Goal: Information Seeking & Learning: Check status

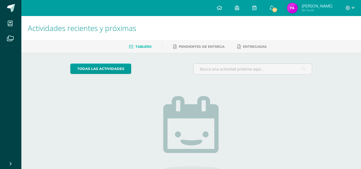
click at [297, 5] on img at bounding box center [292, 8] width 11 height 11
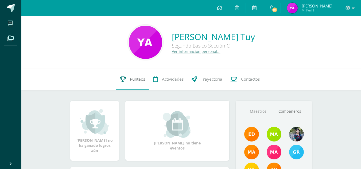
click at [132, 81] on span "Punteos" at bounding box center [137, 79] width 15 height 6
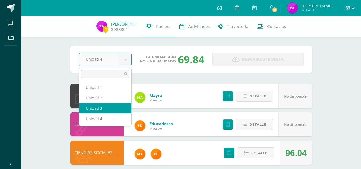
select select "Unidad 3"
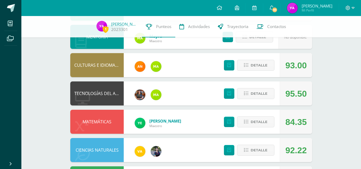
scroll to position [289, 0]
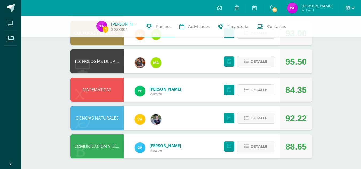
click at [258, 93] on span "Detalle" at bounding box center [258, 90] width 17 height 10
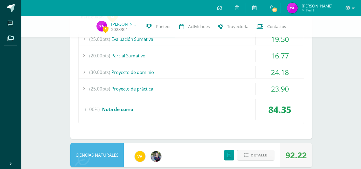
scroll to position [385, 0]
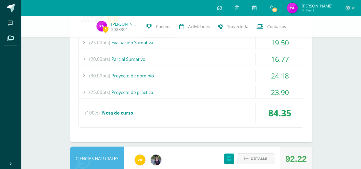
click at [264, 70] on div "24.18" at bounding box center [280, 76] width 48 height 12
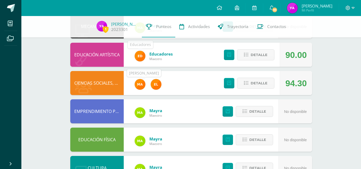
scroll to position [73, 0]
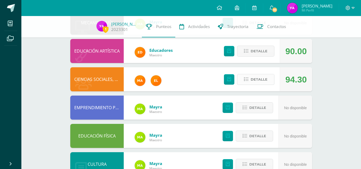
click at [265, 81] on span "Detalle" at bounding box center [258, 80] width 17 height 10
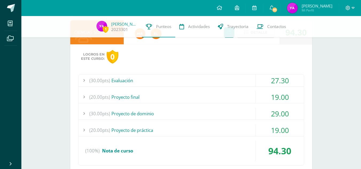
scroll to position [121, 0]
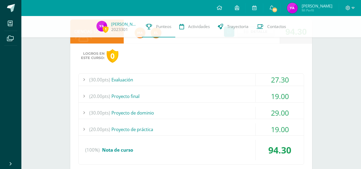
click at [271, 83] on div "27.30" at bounding box center [280, 80] width 48 height 12
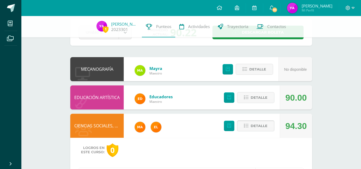
scroll to position [27, 0]
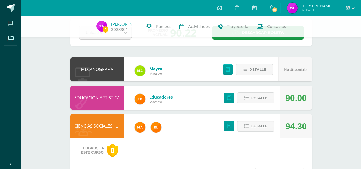
click at [253, 122] on span "Detalle" at bounding box center [258, 126] width 17 height 10
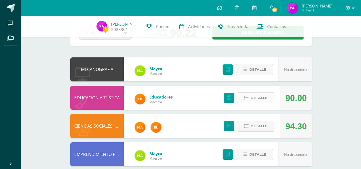
click at [250, 98] on button "Detalle" at bounding box center [255, 97] width 37 height 11
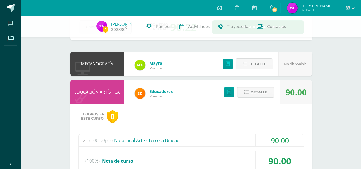
scroll to position [32, 0]
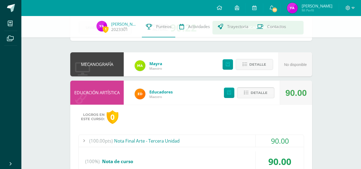
click at [248, 91] on icon at bounding box center [246, 93] width 5 height 5
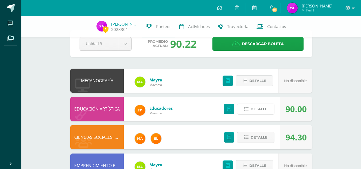
scroll to position [0, 0]
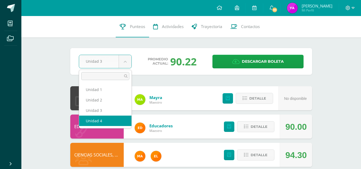
select select "Unidad 4"
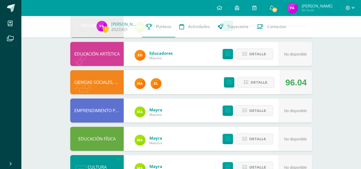
scroll to position [71, 0]
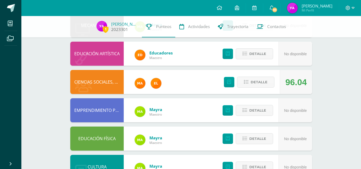
click at [105, 30] on span "1" at bounding box center [106, 29] width 6 height 7
click at [101, 28] on img at bounding box center [101, 26] width 11 height 11
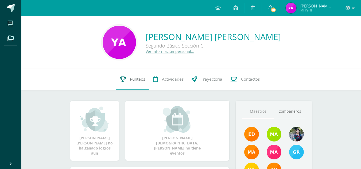
click at [139, 82] on span "Punteos" at bounding box center [137, 79] width 15 height 6
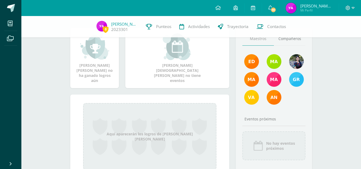
scroll to position [70, 0]
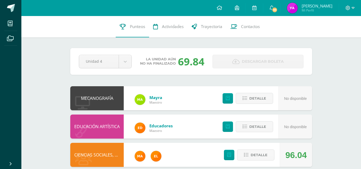
click at [254, 148] on div "Detalle" at bounding box center [248, 155] width 64 height 24
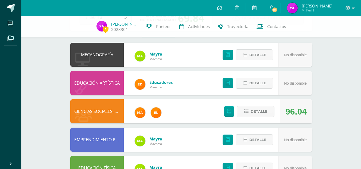
scroll to position [38, 0]
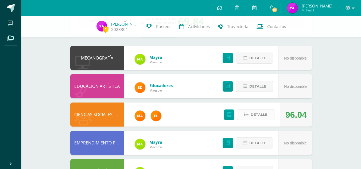
click at [258, 113] on span "Detalle" at bounding box center [258, 115] width 17 height 10
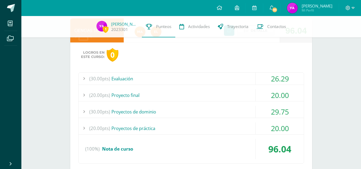
scroll to position [123, 0]
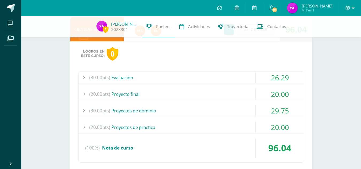
click at [262, 77] on div "26.29" at bounding box center [280, 78] width 48 height 12
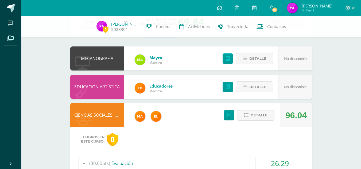
scroll to position [36, 0]
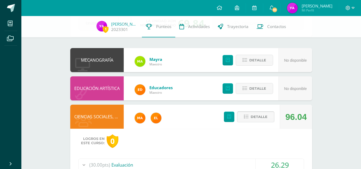
click at [258, 116] on span "Detalle" at bounding box center [258, 117] width 17 height 10
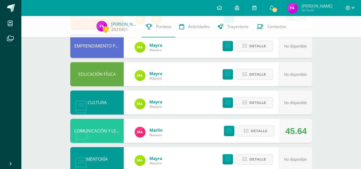
scroll to position [135, 0]
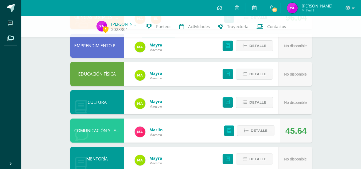
drag, startPoint x: 203, startPoint y: 94, endPoint x: 358, endPoint y: 93, distance: 154.9
click at [358, 93] on div "1 Yesica Ajiquichí 2023301 Punteos Actividades Trayectoria Contactos Pendiente …" at bounding box center [190, 102] width 339 height 442
